Goal: Task Accomplishment & Management: Manage account settings

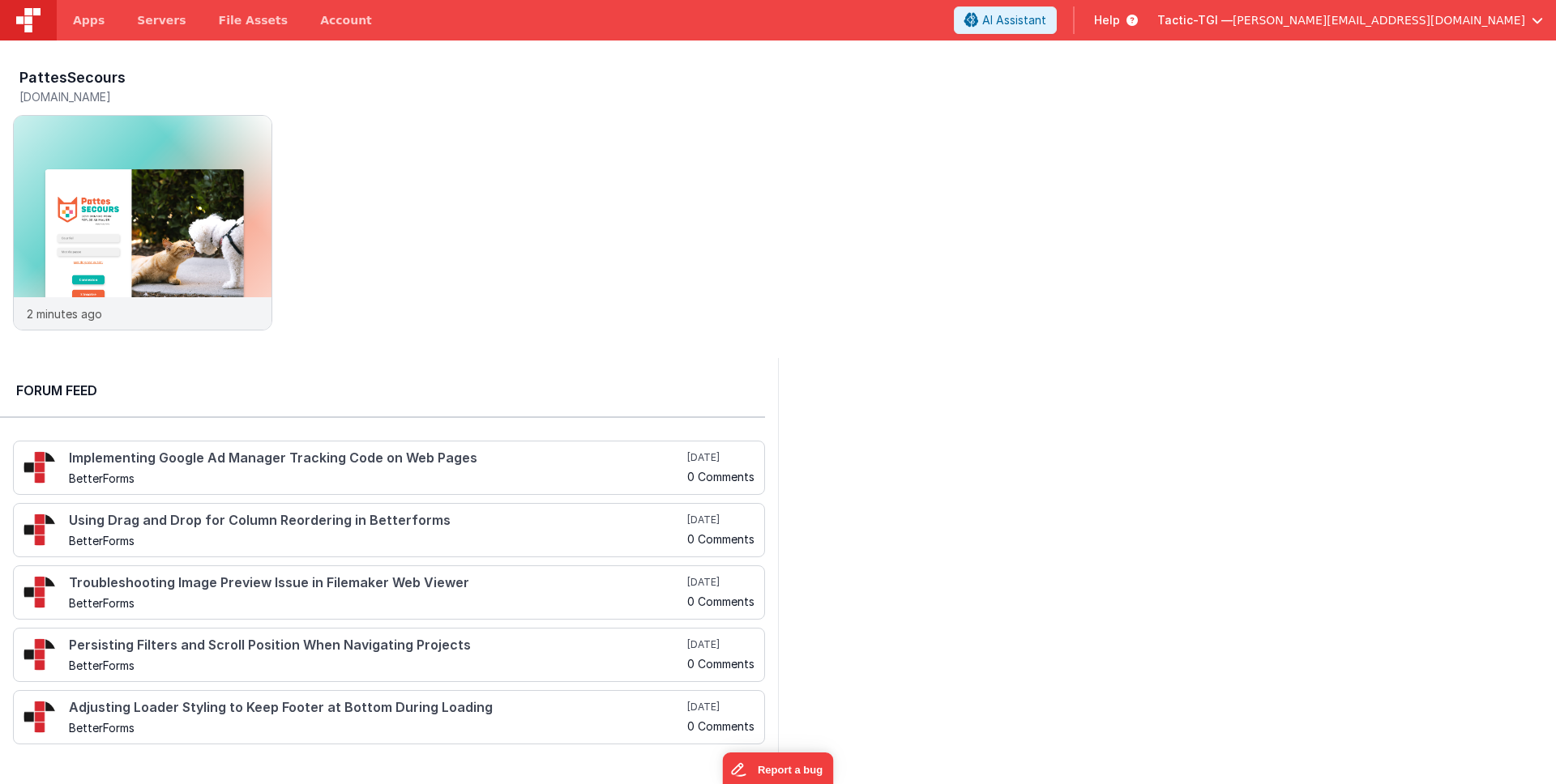
click at [1504, 13] on span "[PERSON_NAME][EMAIL_ADDRESS][DOMAIN_NAME]" at bounding box center [1379, 20] width 292 height 16
click at [872, 141] on button at bounding box center [778, 392] width 1556 height 784
click at [1505, 11] on div "Tactic-TGI — [PERSON_NAME][EMAIL_ADDRESS][DOMAIN_NAME]" at bounding box center [1350, 20] width 386 height 28
click at [1451, 13] on span "[PERSON_NAME][EMAIL_ADDRESS][DOMAIN_NAME]" at bounding box center [1379, 20] width 292 height 16
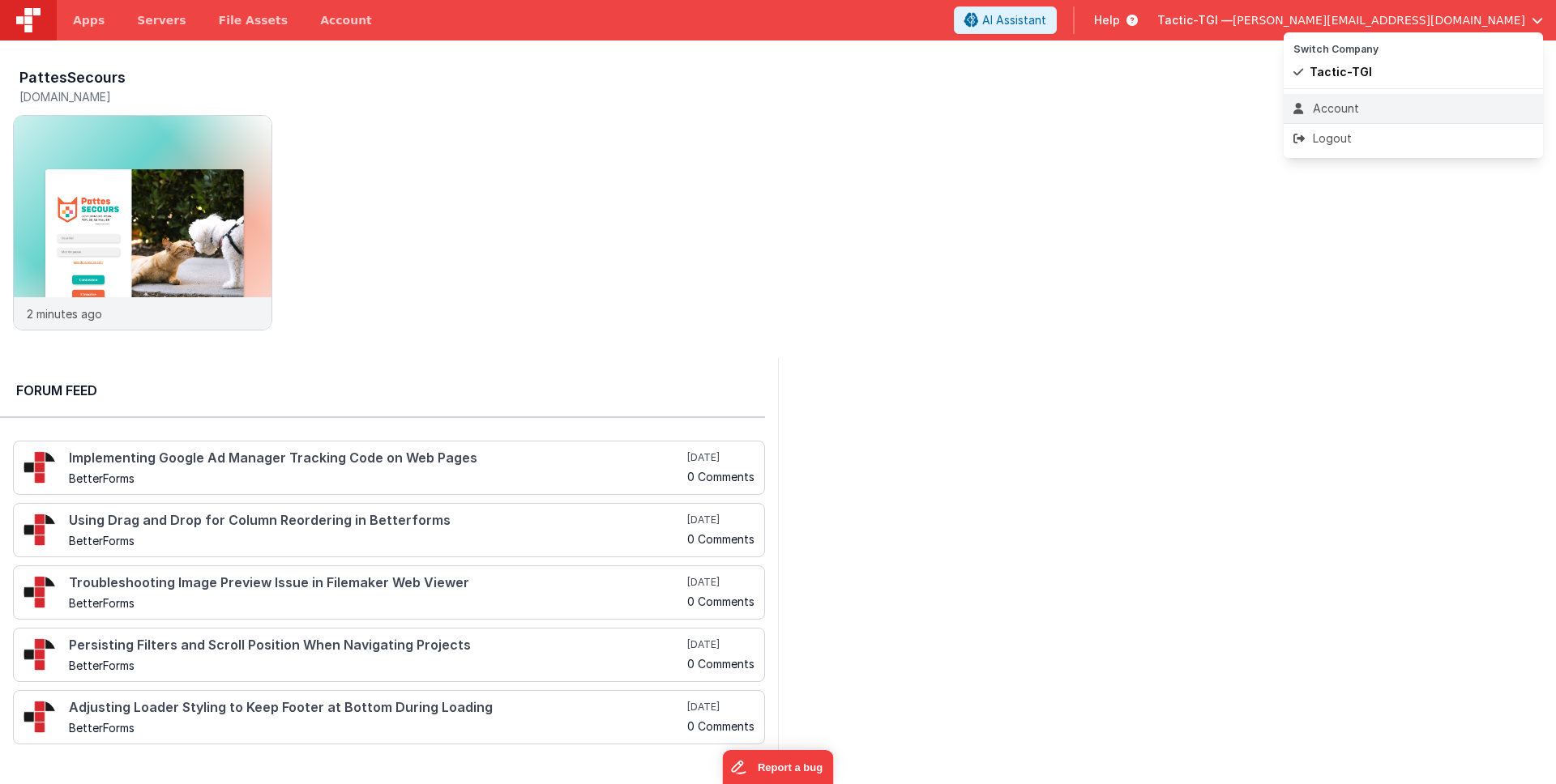
click at [1383, 103] on div "Account" at bounding box center [1413, 109] width 240 height 16
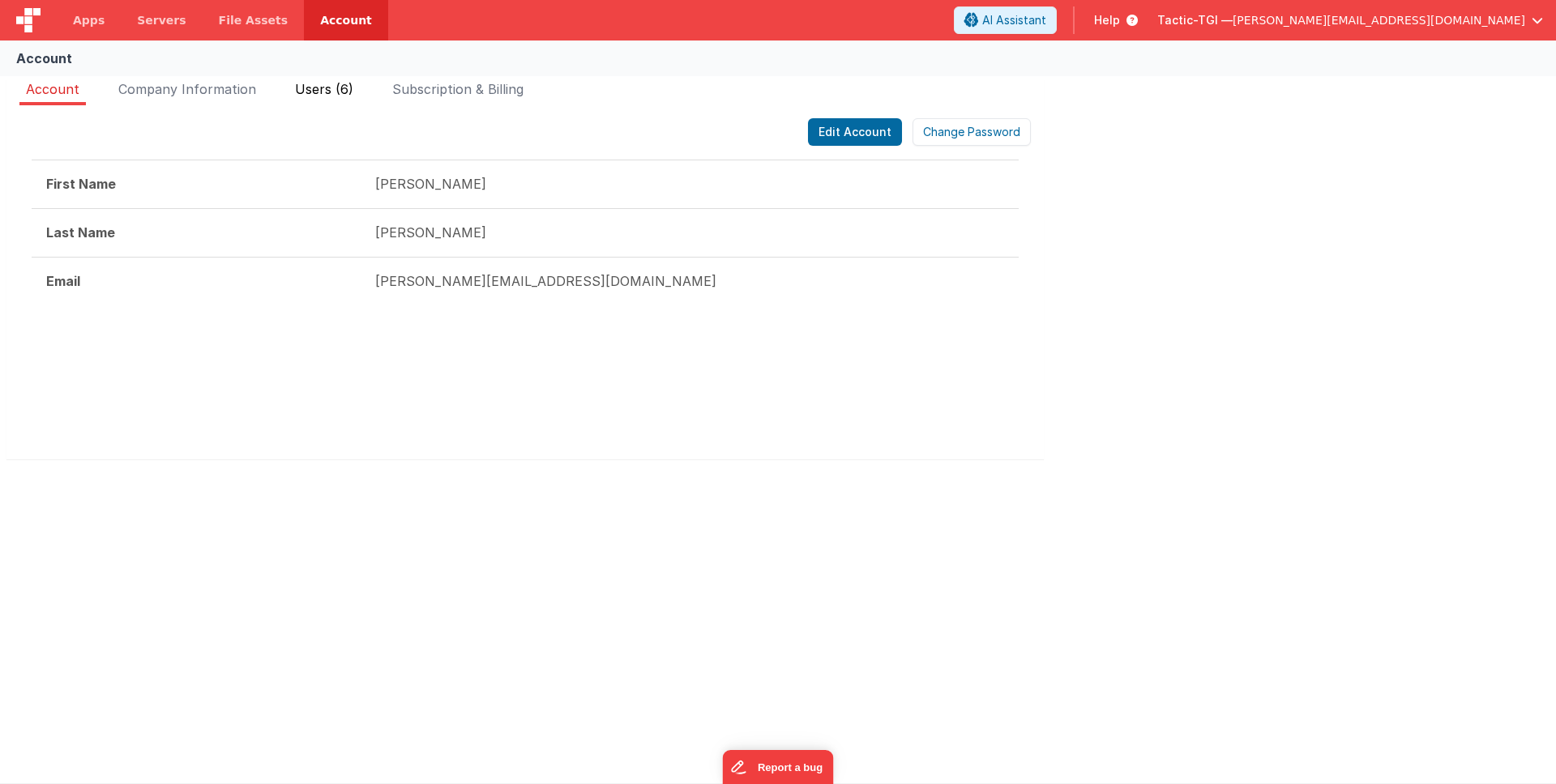
click at [308, 96] on span "Users (6)" at bounding box center [323, 89] width 58 height 16
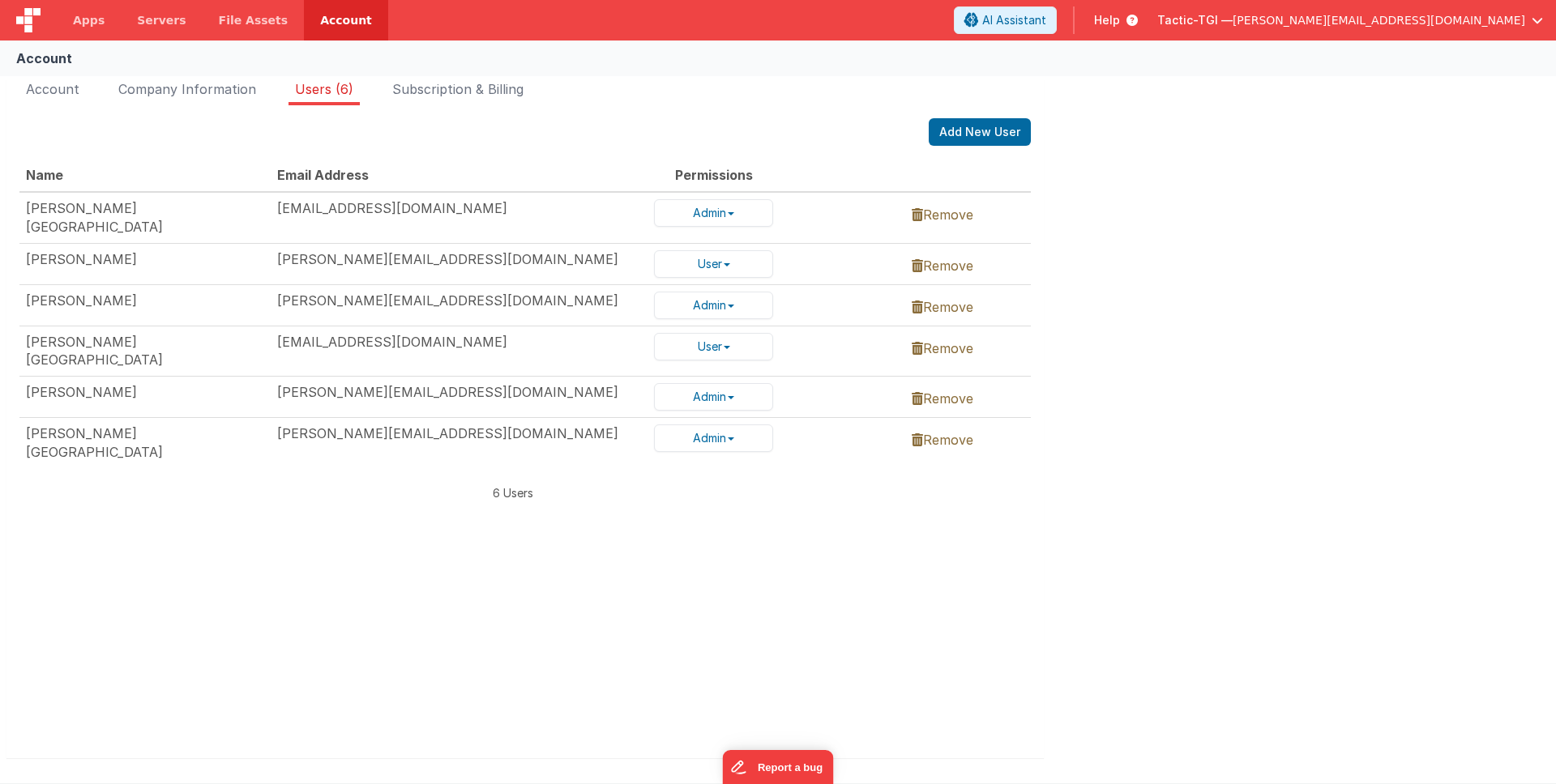
click at [1167, 303] on div "Account Company Information Users (6) Subscription & Billing Edit Account Chang…" at bounding box center [778, 430] width 1556 height 715
click at [961, 257] on link "Remove" at bounding box center [942, 265] width 61 height 16
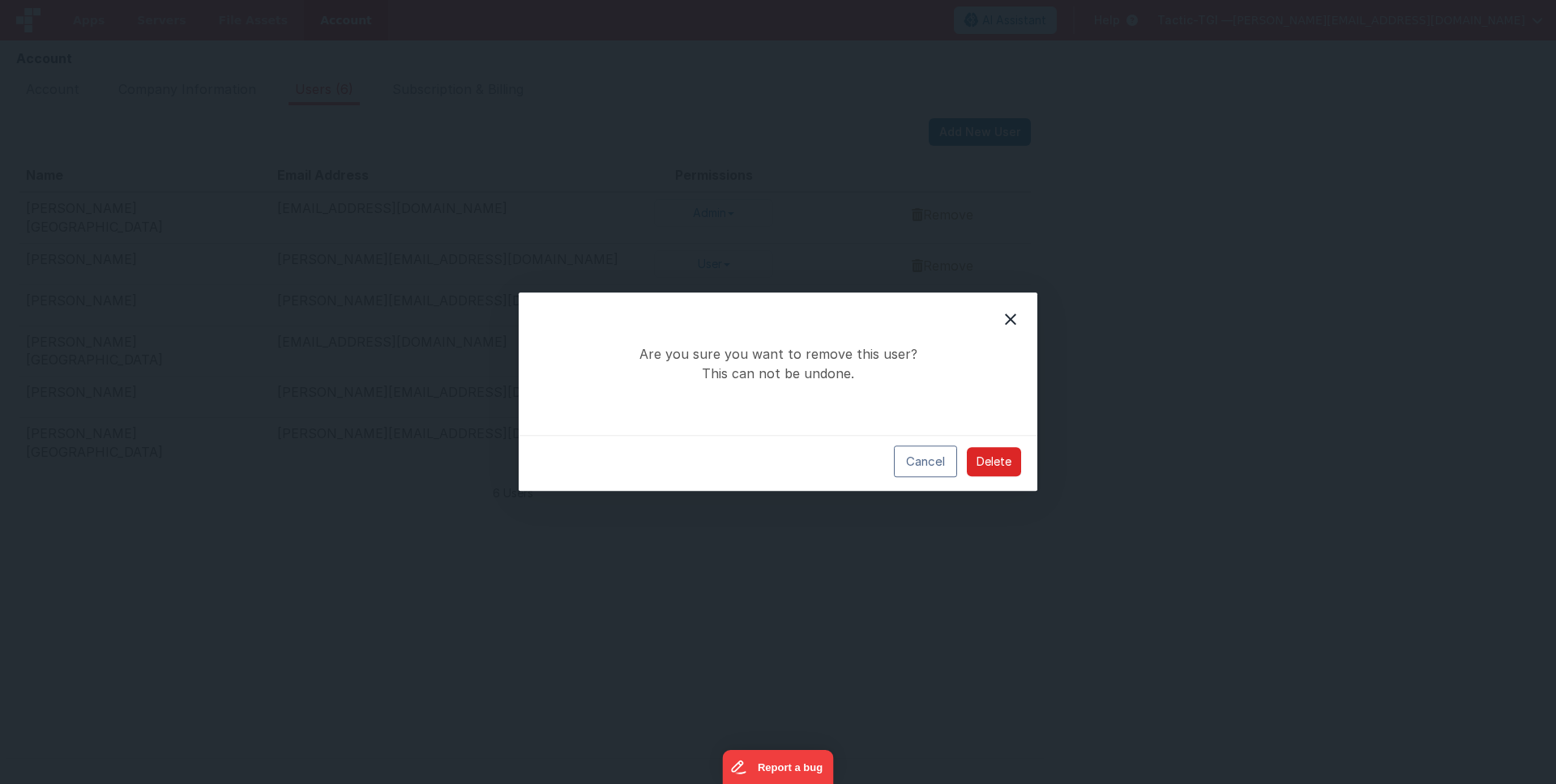
click at [1010, 468] on button "Delete" at bounding box center [994, 462] width 54 height 29
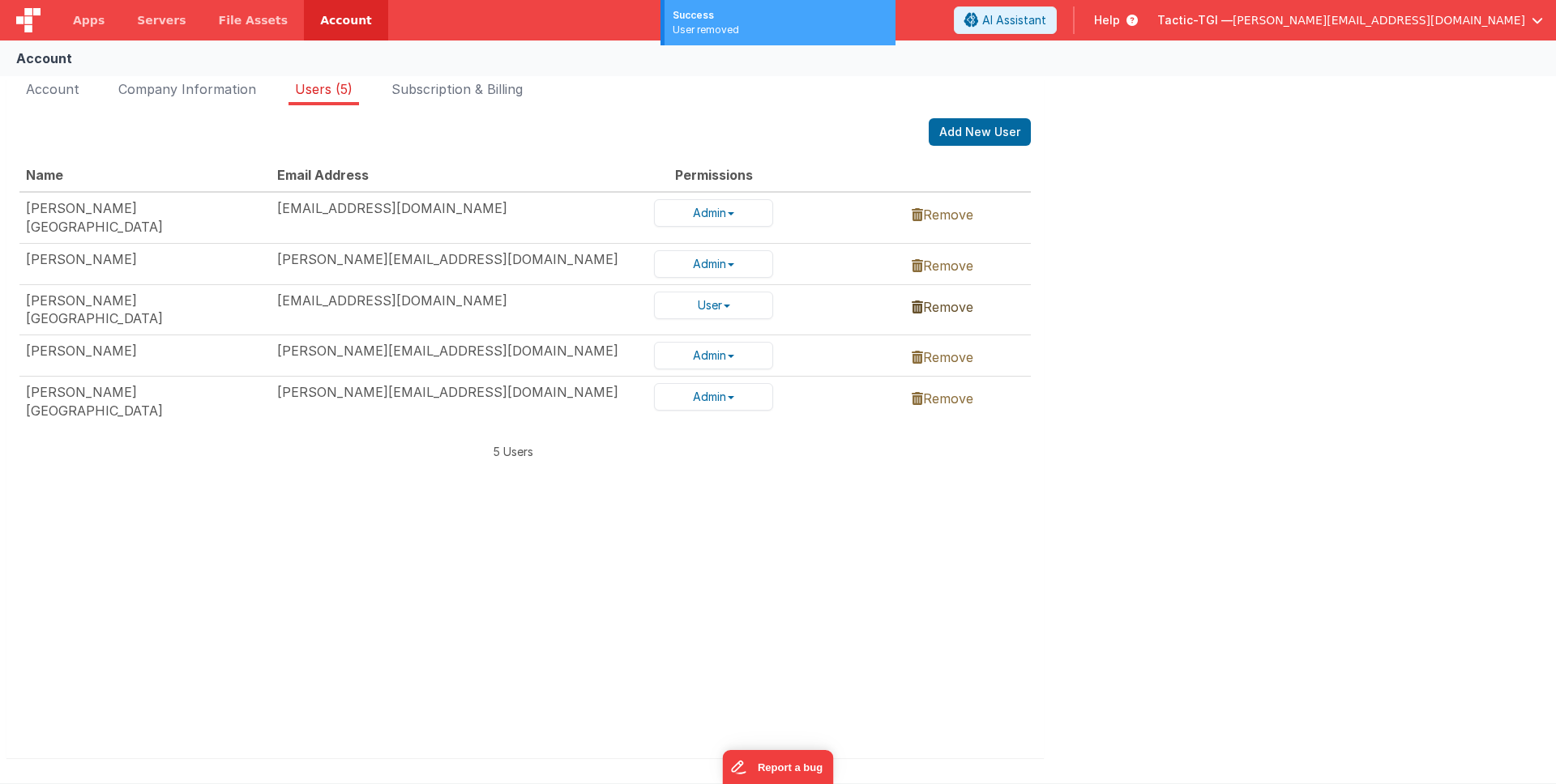
click at [964, 299] on link "Remove" at bounding box center [942, 307] width 61 height 16
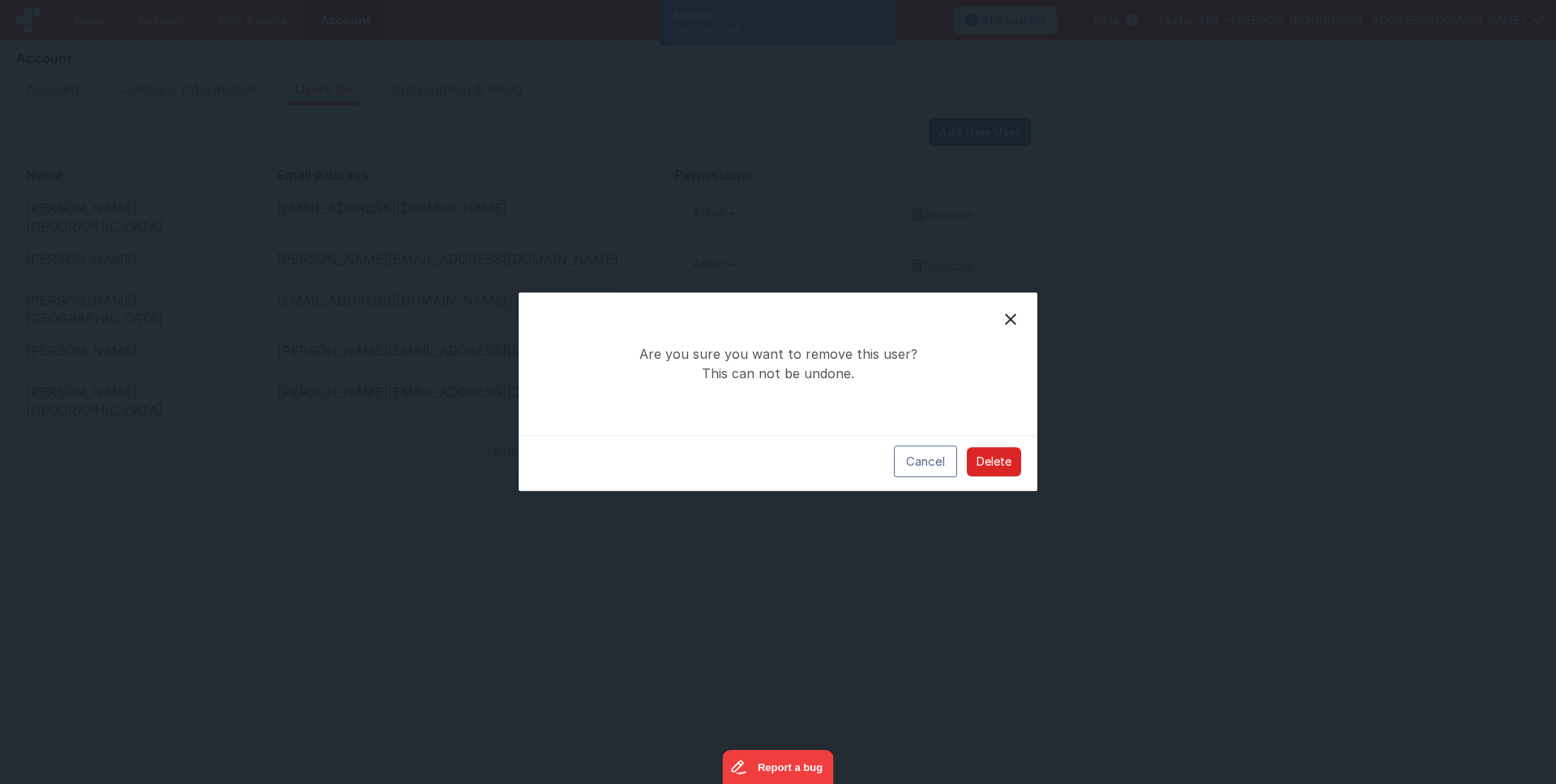
click at [985, 466] on button "Delete" at bounding box center [994, 462] width 54 height 29
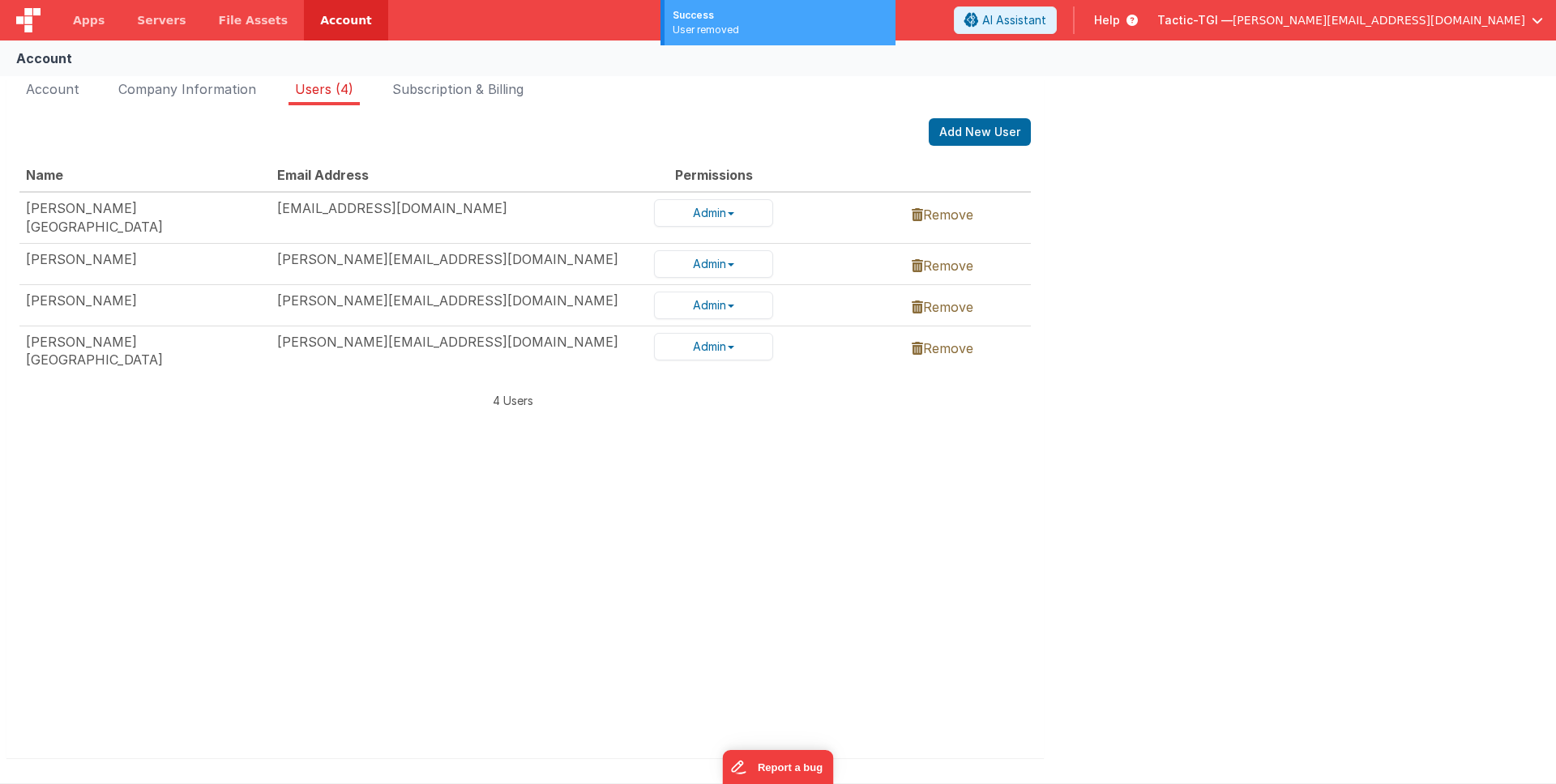
click at [1009, 537] on div "Name Email Address Permissions [PERSON_NAME] [EMAIL_ADDRESS][DOMAIN_NAME] Admin…" at bounding box center [525, 437] width 1011 height 558
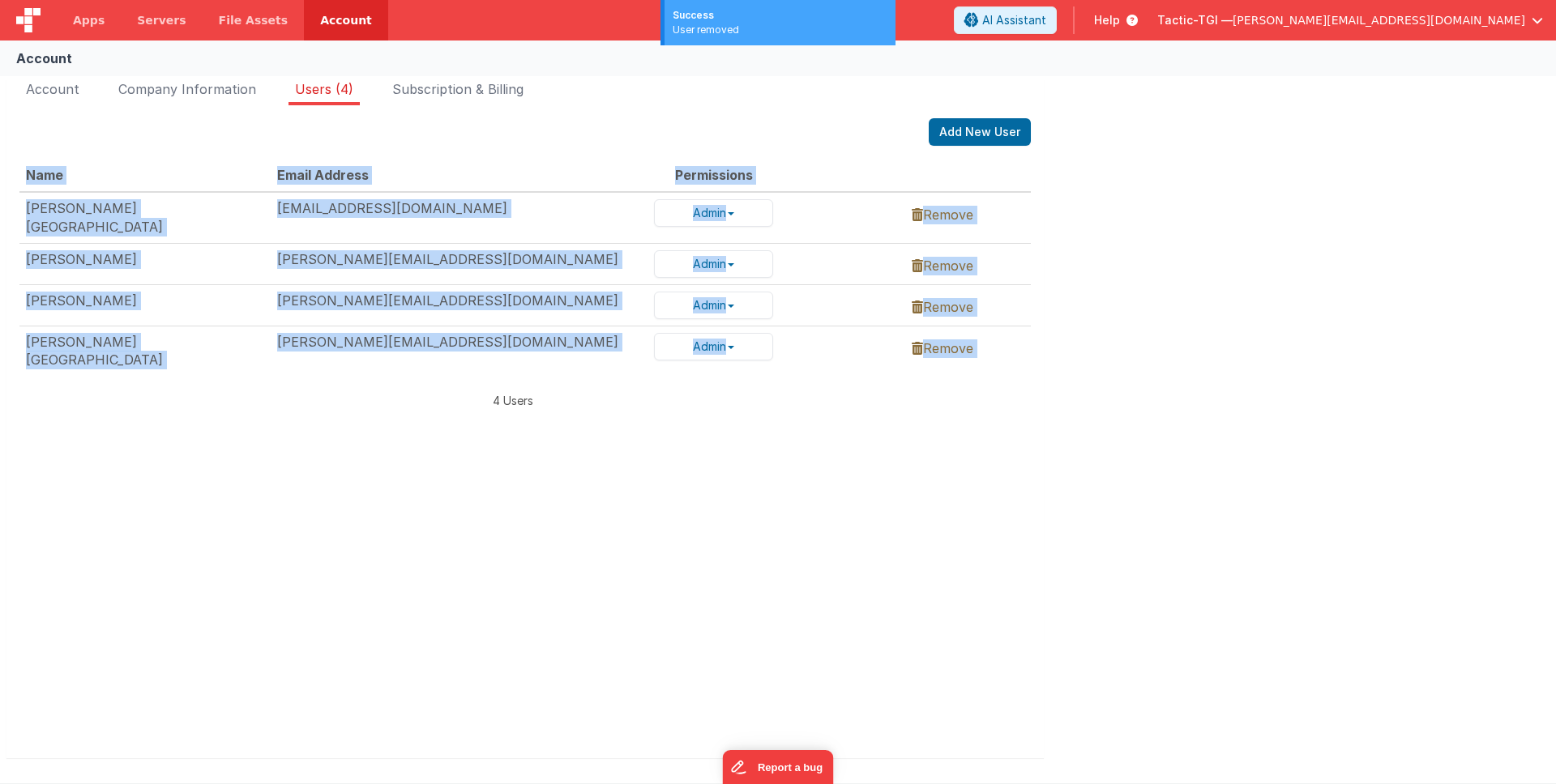
click at [1009, 537] on div "Name Email Address Permissions [PERSON_NAME] [EMAIL_ADDRESS][DOMAIN_NAME] Admin…" at bounding box center [525, 437] width 1011 height 558
